Goal: Complete application form

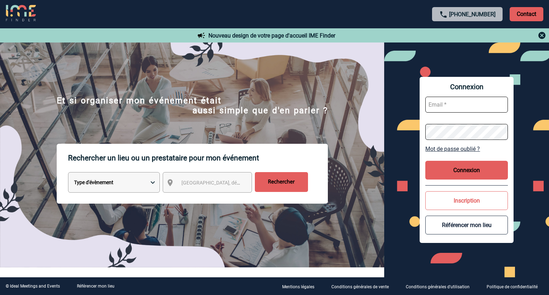
type input "[EMAIL_ADDRESS][DOMAIN_NAME]"
click at [464, 168] on button "Connexion" at bounding box center [466, 170] width 82 height 19
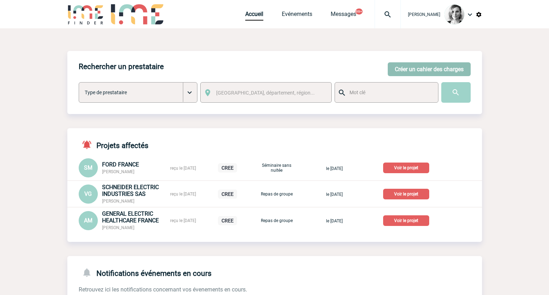
click at [411, 63] on button "Créer un cahier des charges" at bounding box center [429, 69] width 83 height 14
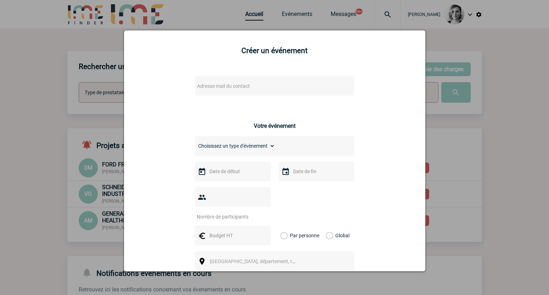
click at [238, 81] on div "Adresse mail du contact" at bounding box center [274, 86] width 159 height 20
click at [243, 87] on span "Adresse mail du contact" at bounding box center [223, 86] width 53 height 6
type input "manon.rebillon@novartis.com"
click at [67, 73] on div at bounding box center [274, 147] width 549 height 295
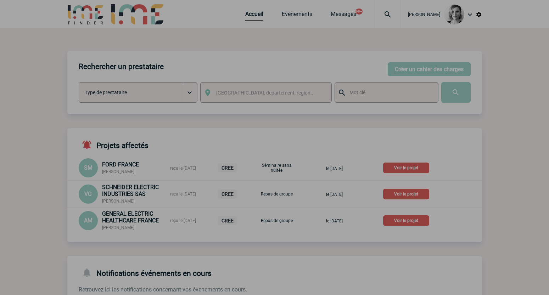
click at [67, 73] on div at bounding box center [274, 147] width 549 height 295
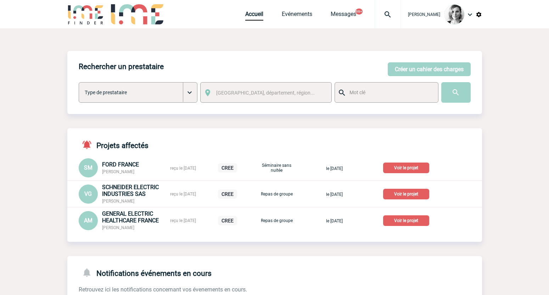
click at [463, 158] on div "SM FORD FRANCE Sébastien MOY reçu le 07-08-2025 CREE Séminaire sans nuitée le 0…" at bounding box center [274, 167] width 415 height 19
